Goal: Information Seeking & Learning: Check status

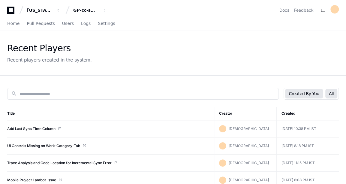
click at [337, 91] on button "All" at bounding box center [332, 94] width 12 height 10
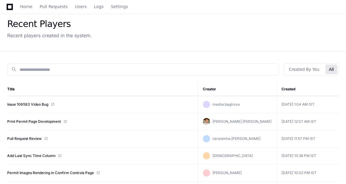
scroll to position [24, 0]
click at [43, 102] on link "Issue 106583 Video Bug" at bounding box center [27, 104] width 41 height 5
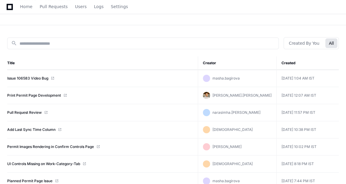
scroll to position [51, 0]
click at [31, 113] on link "Pull Request Review" at bounding box center [24, 112] width 35 height 5
click at [32, 113] on link "Pull Request Review" at bounding box center [24, 112] width 35 height 5
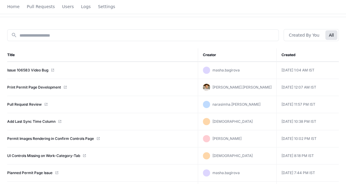
scroll to position [0, 0]
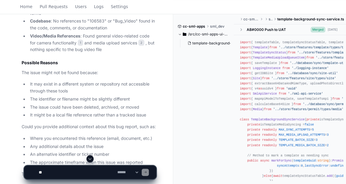
scroll to position [395, 0]
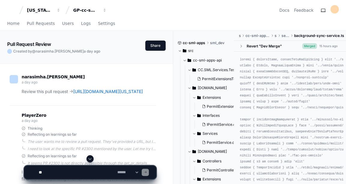
scroll to position [61, 0]
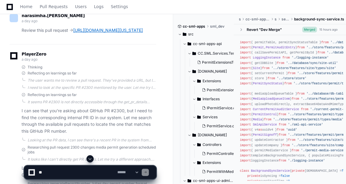
click at [73, 33] on link "https://github.com/Georgia-Pacific/cc-sml-apps/pull/2300" at bounding box center [108, 30] width 70 height 5
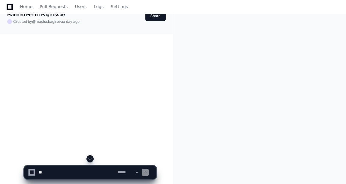
scroll to position [30, 0]
